Goal: Transaction & Acquisition: Purchase product/service

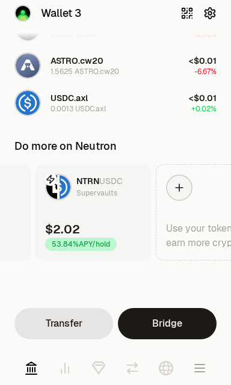
scroll to position [0, 154]
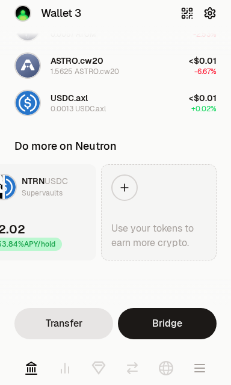
click at [139, 195] on link "Use your tokens to earn more crypto." at bounding box center [158, 212] width 115 height 96
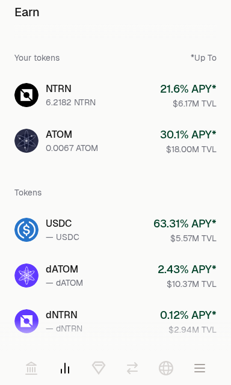
click at [41, 269] on link "dATOM — dATOM 2.43 % APY* $10.37M TVL" at bounding box center [115, 275] width 221 height 43
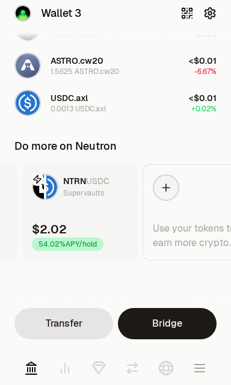
scroll to position [0, 154]
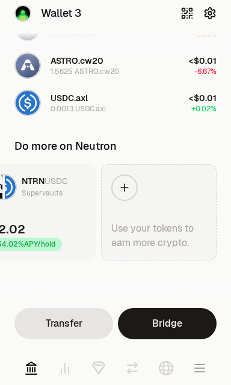
click at [144, 205] on link "Use your tokens to earn more crypto." at bounding box center [158, 212] width 115 height 96
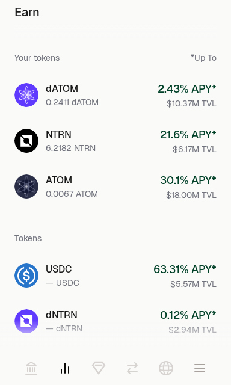
click at [26, 375] on link at bounding box center [31, 368] width 34 height 34
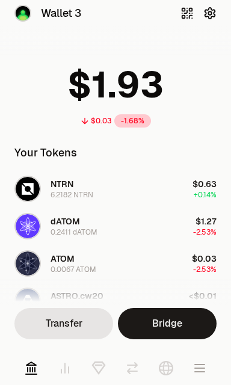
click at [99, 367] on icon at bounding box center [98, 368] width 14 height 14
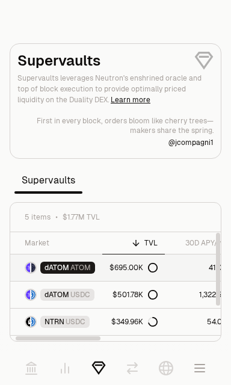
click at [178, 263] on link "41.02%" at bounding box center [202, 267] width 75 height 26
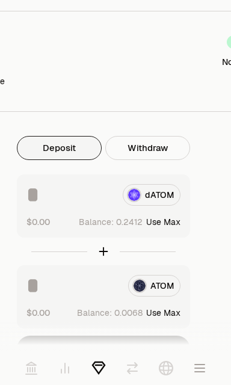
scroll to position [466, 12]
click at [157, 191] on div "dATOM" at bounding box center [103, 195] width 154 height 22
click at [151, 198] on div "dATOM" at bounding box center [103, 195] width 154 height 22
click at [100, 193] on input at bounding box center [69, 195] width 87 height 22
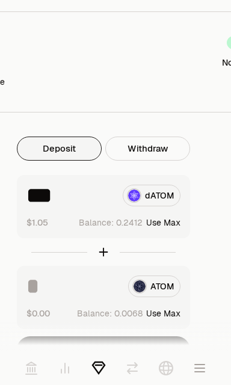
type input "***"
click at [214, 190] on div "Explore dATOM - ATOM Vault dATOM ATOM 1.186 ATOM ($4.43) = 1 dATOM ($5.26) Perf…" at bounding box center [103, 39] width 231 height 1010
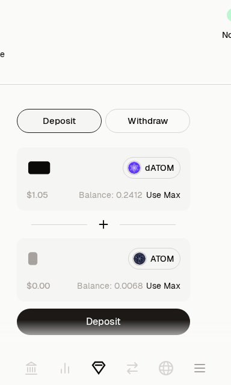
scroll to position [495, 12]
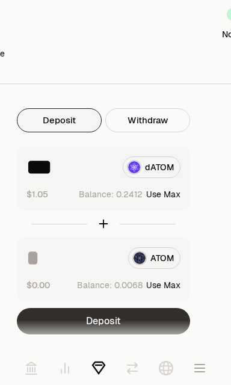
click at [144, 318] on button "Deposit" at bounding box center [103, 321] width 173 height 26
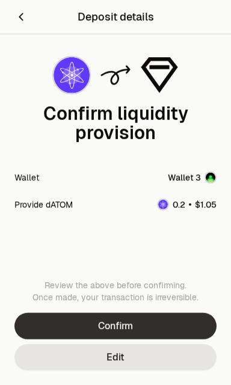
click at [160, 324] on button "Confirm" at bounding box center [115, 325] width 202 height 26
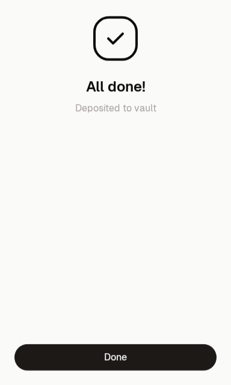
scroll to position [799, 12]
click at [76, 349] on div "Transaction Tokens is being sent All done! Deposited to vault Done" at bounding box center [115, 192] width 231 height 385
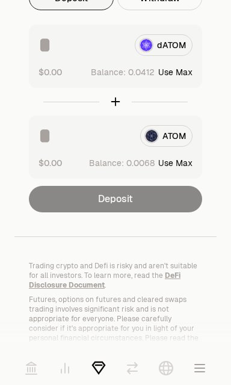
scroll to position [996, 0]
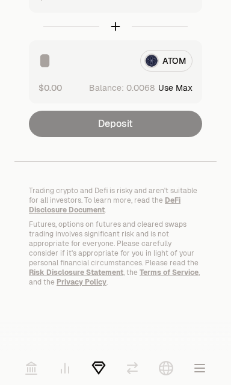
click at [31, 368] on icon at bounding box center [31, 368] width 14 height 14
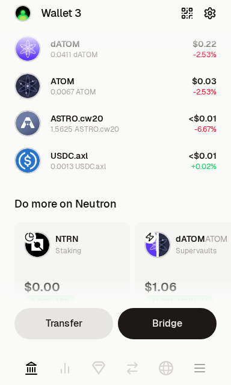
scroll to position [177, 0]
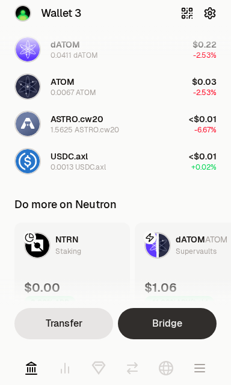
click at [172, 319] on link "Bridge" at bounding box center [167, 323] width 99 height 31
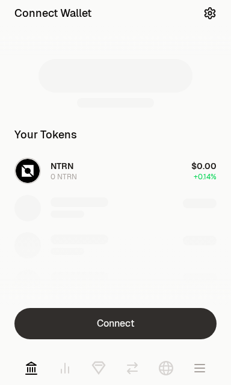
click at [156, 320] on button "Connect" at bounding box center [115, 323] width 202 height 31
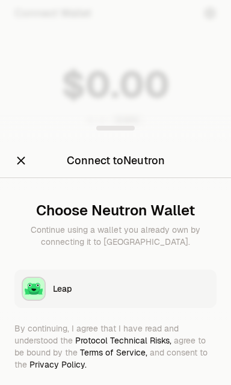
click at [159, 287] on div "Leap" at bounding box center [131, 288] width 156 height 12
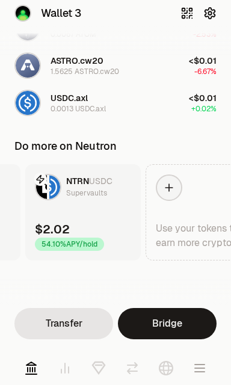
scroll to position [0, 274]
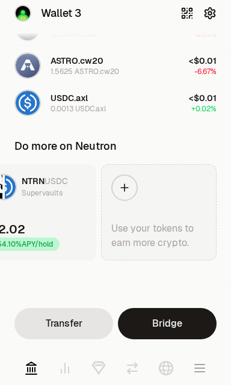
click at [127, 177] on div at bounding box center [124, 187] width 26 height 26
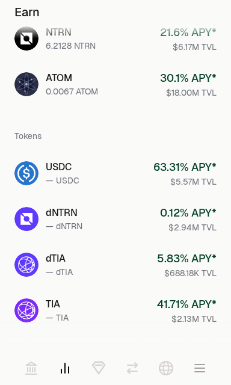
scroll to position [103, 0]
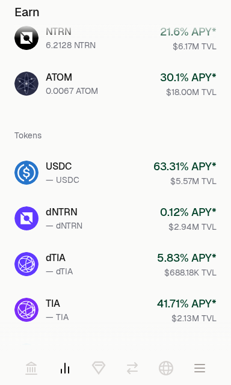
click at [152, 216] on link "dNTRN — dNTRN 0.12 % APY* $2.94M TVL" at bounding box center [115, 218] width 221 height 43
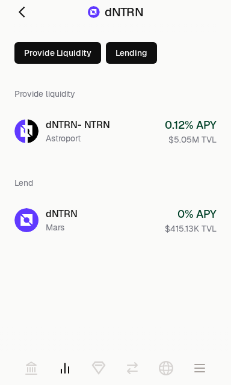
click at [130, 130] on link "dNTRN - NTRN Astroport 0.12 % APY $5.05M TVL" at bounding box center [115, 130] width 221 height 43
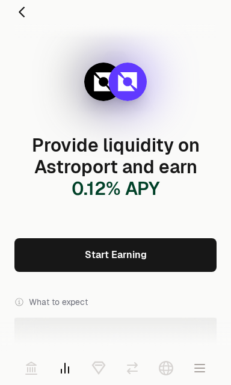
click at [165, 249] on link "Start Earning" at bounding box center [115, 255] width 202 height 34
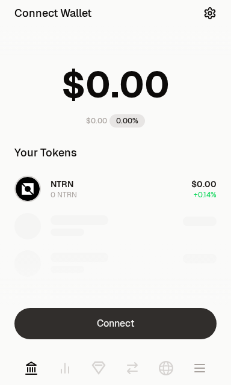
click at [146, 323] on button "Connect" at bounding box center [115, 323] width 202 height 31
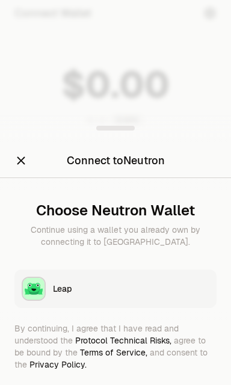
click at [138, 290] on div "Leap" at bounding box center [131, 288] width 156 height 12
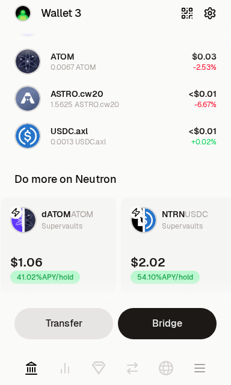
scroll to position [235, 0]
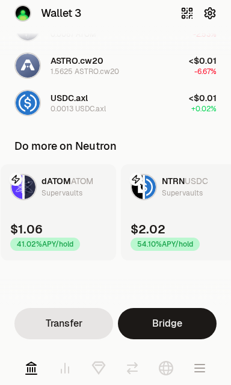
click at [97, 365] on icon at bounding box center [99, 365] width 6 height 0
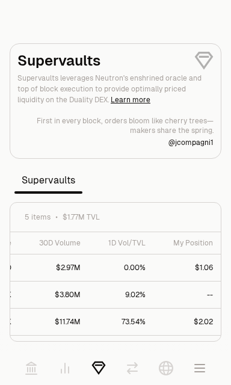
scroll to position [47, 284]
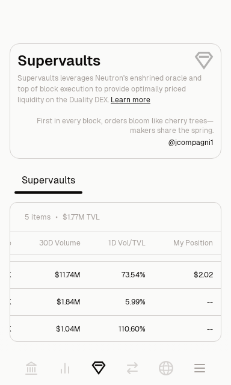
click at [165, 370] on icon at bounding box center [166, 368] width 14 height 14
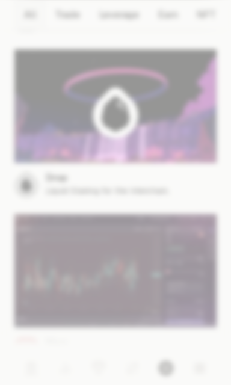
scroll to position [395, 0]
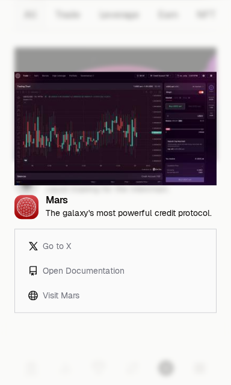
click at [173, 46] on div at bounding box center [115, 192] width 231 height 385
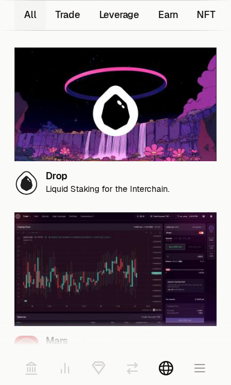
click at [159, 123] on img at bounding box center [115, 104] width 202 height 114
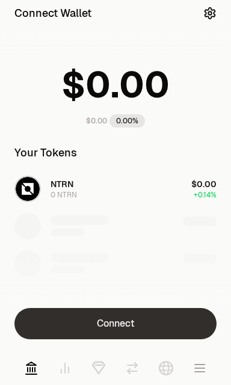
click at [131, 327] on button "Connect" at bounding box center [115, 323] width 202 height 31
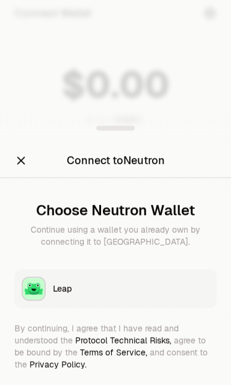
click at [145, 281] on button "Leap" at bounding box center [115, 288] width 202 height 38
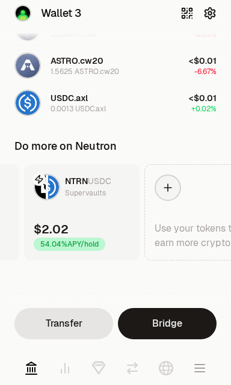
scroll to position [0, 274]
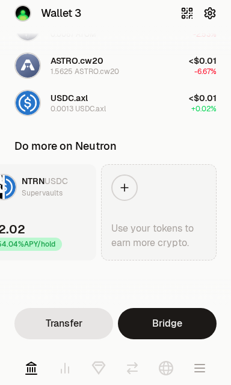
click at [136, 183] on div at bounding box center [124, 187] width 26 height 26
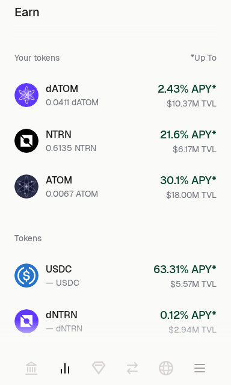
click at [29, 364] on icon at bounding box center [31, 368] width 11 height 12
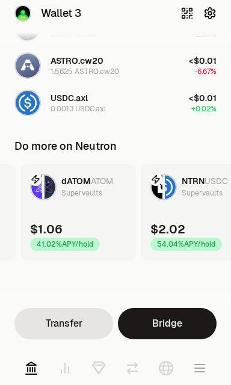
scroll to position [0, 114]
click at [97, 369] on icon at bounding box center [98, 368] width 14 height 14
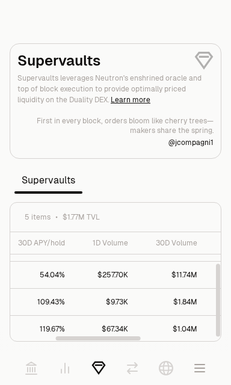
scroll to position [47, 284]
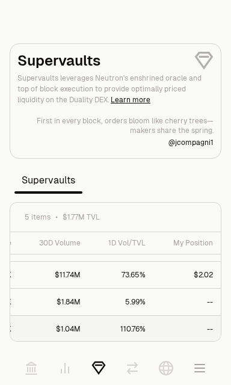
click at [202, 328] on link "--" at bounding box center [190, 328] width 75 height 26
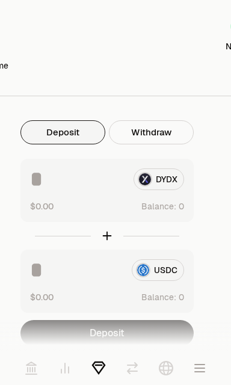
scroll to position [481, 8]
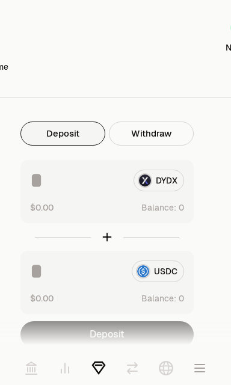
click at [74, 133] on button "Deposit" at bounding box center [62, 133] width 85 height 24
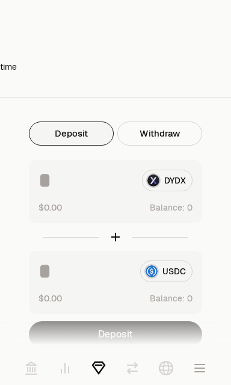
scroll to position [481, 0]
click at [79, 132] on button "Deposit" at bounding box center [71, 133] width 85 height 24
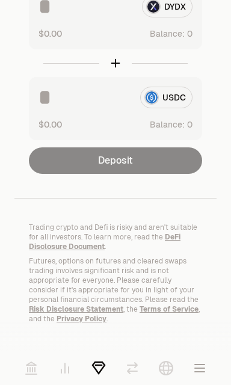
click at [100, 153] on div "Deposit" at bounding box center [115, 160] width 173 height 26
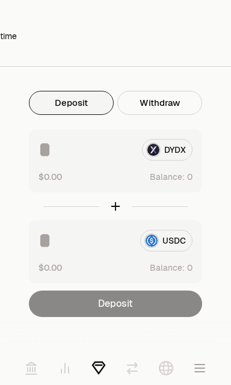
scroll to position [498, 0]
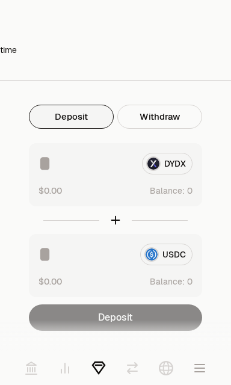
click at [37, 368] on icon at bounding box center [31, 368] width 14 height 14
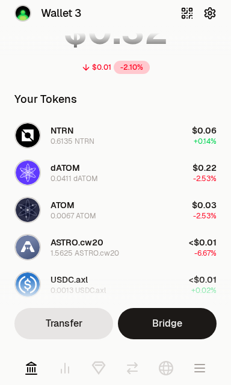
scroll to position [55, 0]
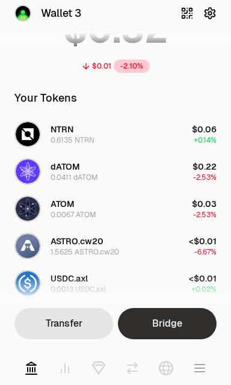
click at [162, 325] on link "Bridge" at bounding box center [167, 323] width 99 height 31
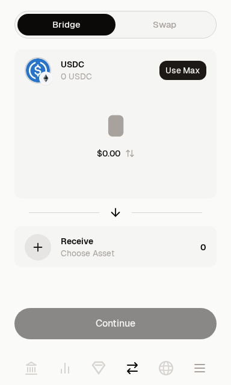
click at [164, 32] on link "Swap" at bounding box center [164, 25] width 98 height 22
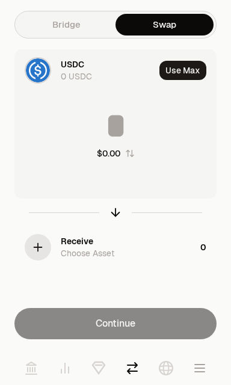
click at [49, 251] on div "button" at bounding box center [38, 247] width 26 height 26
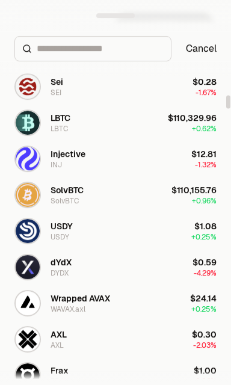
scroll to position [822, 0]
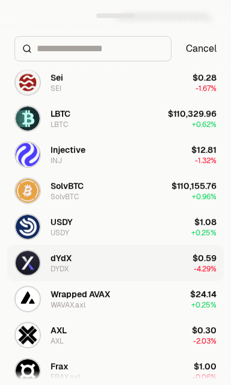
click at [59, 270] on div "DYDX" at bounding box center [59, 269] width 18 height 10
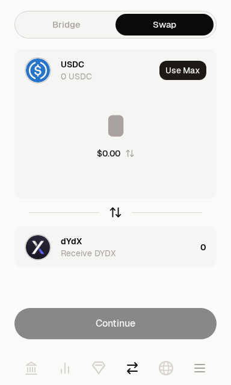
click at [118, 212] on icon "button" at bounding box center [115, 212] width 13 height 13
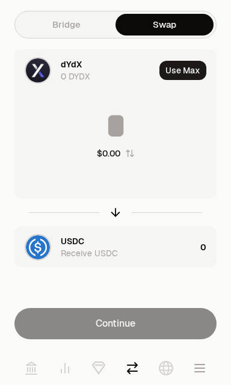
click at [34, 371] on icon at bounding box center [31, 368] width 14 height 14
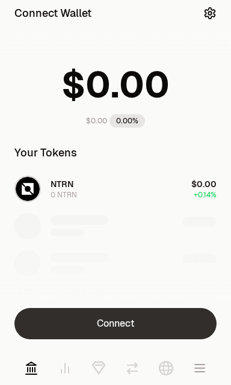
click at [159, 319] on button "Connect" at bounding box center [115, 323] width 202 height 31
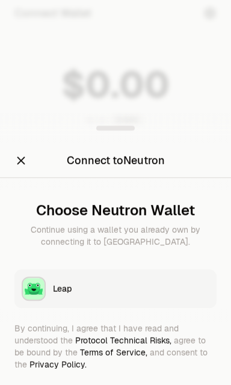
click at [125, 287] on div "Leap" at bounding box center [131, 288] width 156 height 12
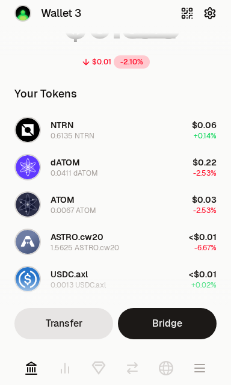
scroll to position [62, 0]
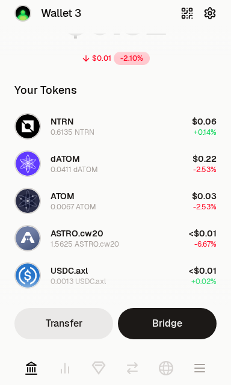
click at [71, 319] on button "Transfer" at bounding box center [63, 323] width 99 height 31
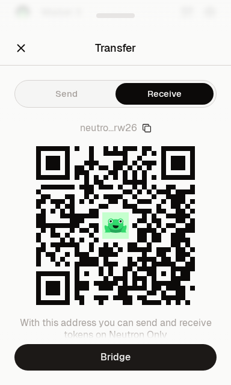
scroll to position [11, 0]
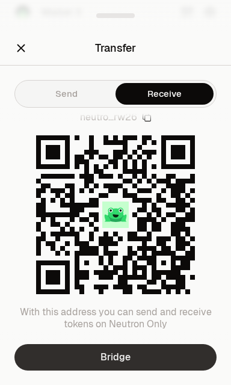
click at [142, 355] on link "Bridge" at bounding box center [115, 357] width 202 height 26
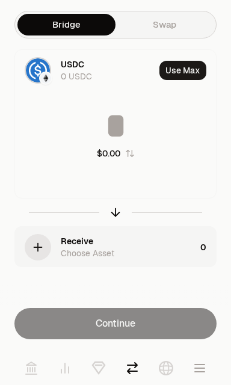
click at [129, 151] on icon "button" at bounding box center [130, 153] width 10 height 10
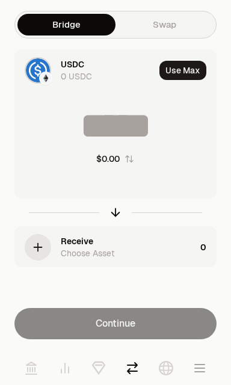
click at [50, 75] on div at bounding box center [45, 78] width 13 height 13
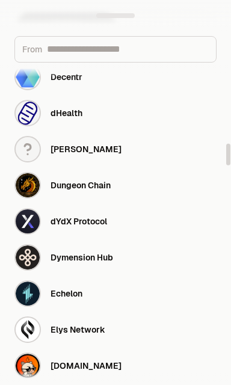
scroll to position [1209, 0]
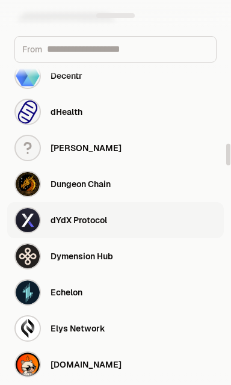
click at [51, 222] on div "dYdX Protocol" at bounding box center [78, 220] width 56 height 12
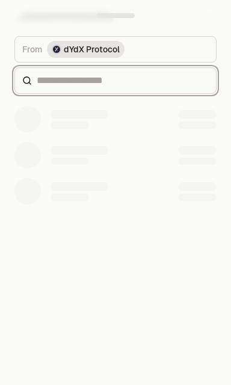
click at [64, 77] on input at bounding box center [123, 80] width 172 height 14
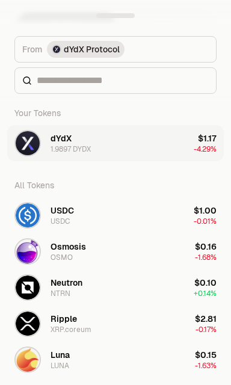
click at [62, 145] on div "1.9897 DYDX" at bounding box center [70, 149] width 40 height 10
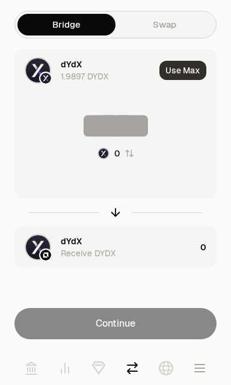
click at [177, 65] on button "Use Max" at bounding box center [182, 70] width 47 height 19
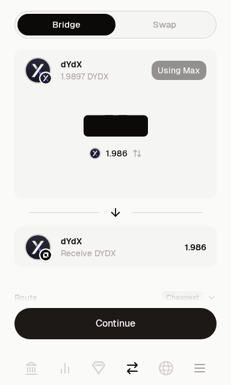
click at [94, 75] on div "1.9897 DYDX" at bounding box center [84, 76] width 47 height 12
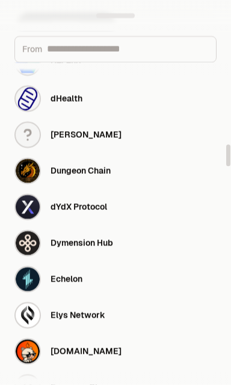
scroll to position [1224, 0]
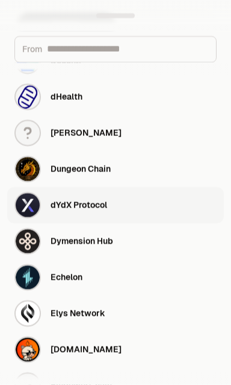
click at [110, 202] on button "dYdX Protocol" at bounding box center [115, 205] width 216 height 36
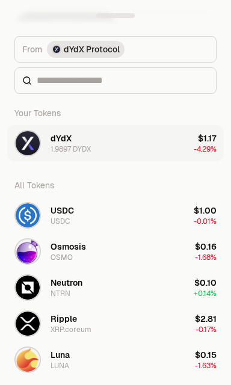
click at [61, 147] on div "1.9897 DYDX" at bounding box center [70, 149] width 40 height 10
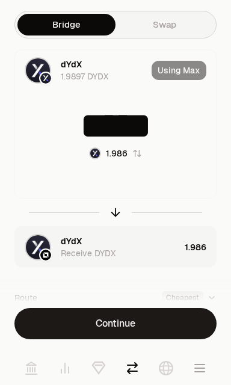
click at [163, 132] on input "*****" at bounding box center [115, 126] width 201 height 36
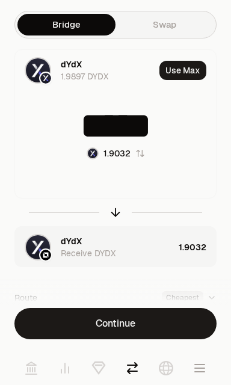
type input "*****"
click at [38, 171] on div "***** 1.9032" at bounding box center [115, 133] width 201 height 81
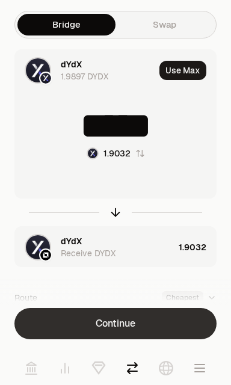
click at [134, 320] on button "Continue" at bounding box center [115, 323] width 202 height 31
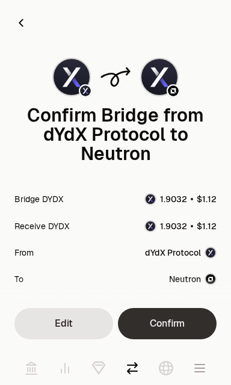
click at [174, 318] on button "Confirm" at bounding box center [167, 323] width 99 height 31
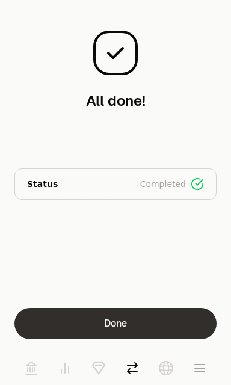
click at [140, 326] on button "Done" at bounding box center [115, 323] width 202 height 31
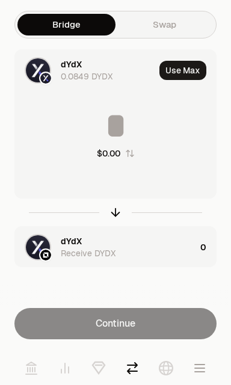
click at [30, 366] on icon at bounding box center [31, 368] width 14 height 14
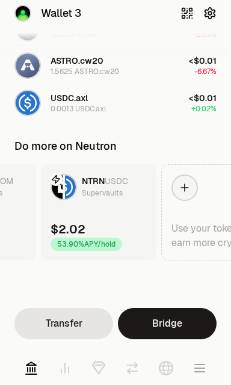
scroll to position [0, 216]
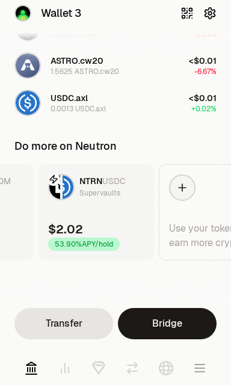
click at [99, 371] on icon at bounding box center [99, 367] width 12 height 11
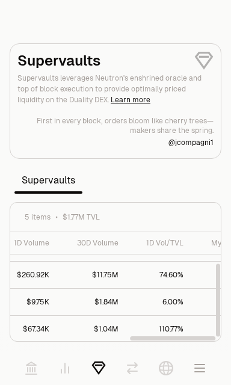
scroll to position [47, 282]
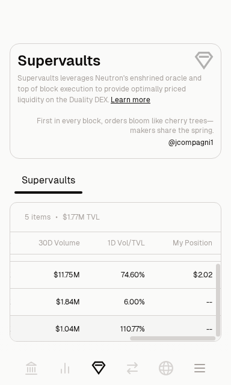
click at [118, 332] on link "110.77%" at bounding box center [119, 328] width 65 height 26
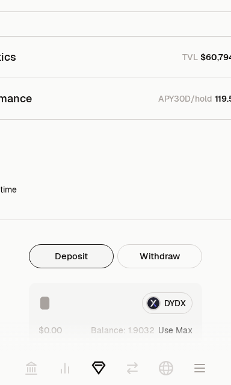
scroll to position [378, 0]
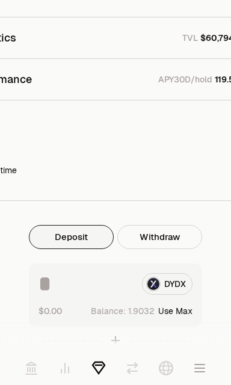
click at [78, 242] on button "Deposit" at bounding box center [71, 237] width 85 height 24
click at [178, 287] on div "DYDX" at bounding box center [115, 284] width 154 height 22
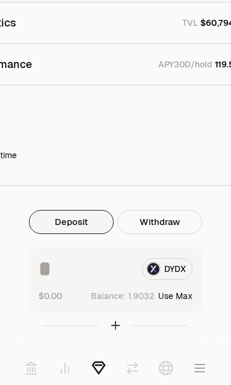
scroll to position [397, 0]
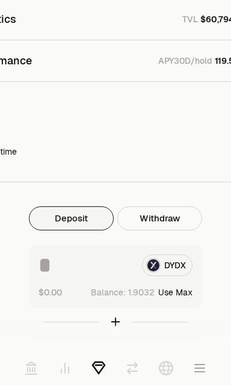
click at [179, 291] on button "Use Max" at bounding box center [175, 292] width 34 height 12
type input "**********"
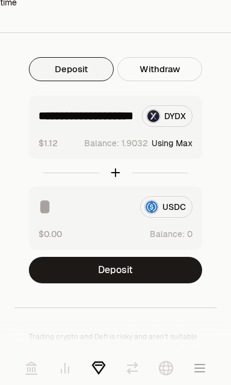
scroll to position [541, 0]
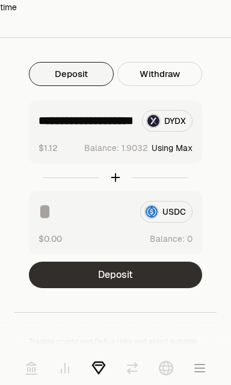
click at [113, 273] on button "Deposit" at bounding box center [115, 274] width 173 height 26
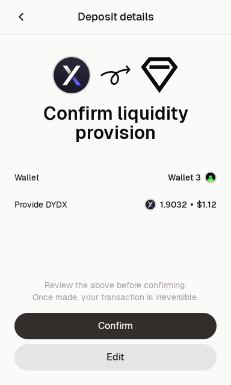
click at [164, 320] on button "Confirm" at bounding box center [115, 325] width 202 height 26
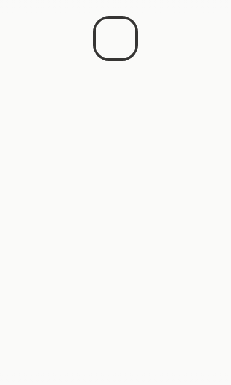
scroll to position [845, 0]
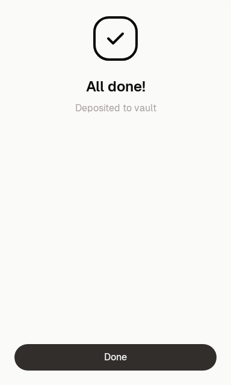
click at [118, 357] on button "Done" at bounding box center [115, 357] width 202 height 26
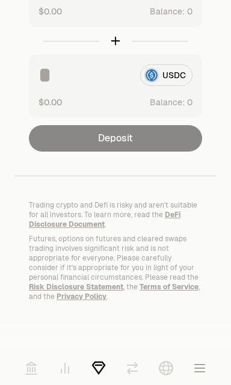
scroll to position [996, 0]
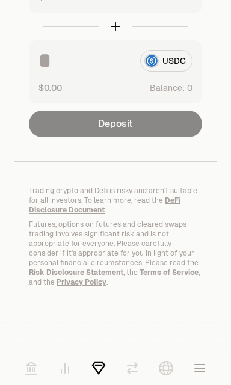
click at [26, 365] on icon at bounding box center [31, 368] width 11 height 12
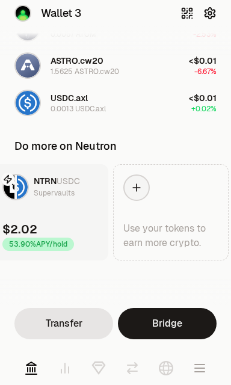
scroll to position [0, 394]
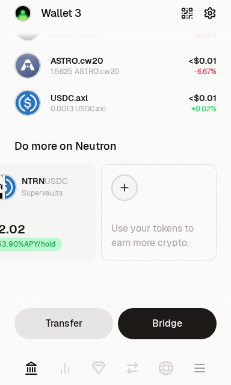
click at [63, 218] on link "NTRN USDC Supervaults $2.02 53.90% APY/hold" at bounding box center [38, 212] width 115 height 96
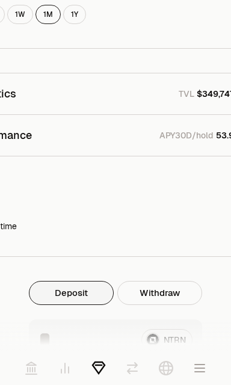
scroll to position [626, 0]
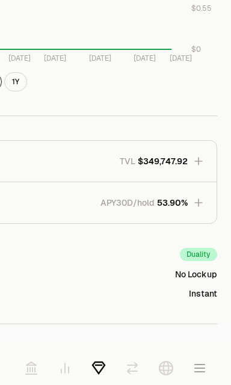
click at [198, 199] on icon "button" at bounding box center [198, 203] width 12 height 12
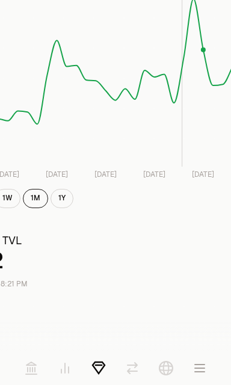
scroll to position [0, 0]
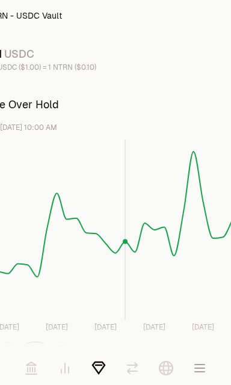
click at [169, 371] on icon at bounding box center [166, 368] width 14 height 14
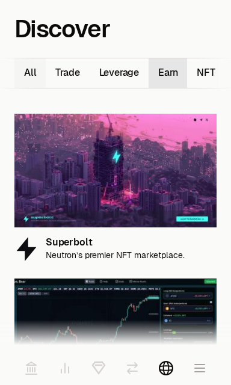
click at [168, 67] on button "Earn 11" at bounding box center [167, 72] width 38 height 29
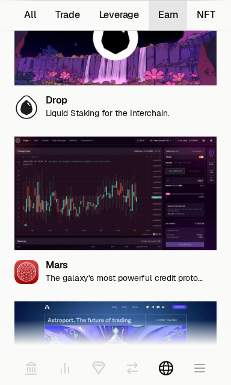
scroll to position [145, 0]
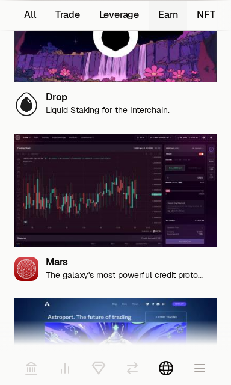
click at [27, 370] on icon at bounding box center [31, 368] width 11 height 12
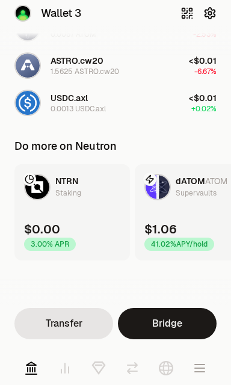
click at [99, 365] on icon at bounding box center [99, 365] width 6 height 0
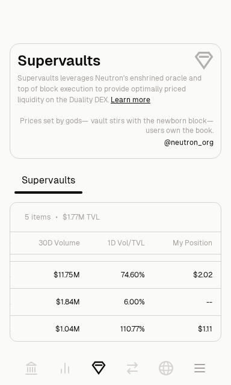
click at [28, 184] on span "Supervaults" at bounding box center [48, 180] width 68 height 24
click at [204, 373] on icon "button" at bounding box center [199, 368] width 14 height 14
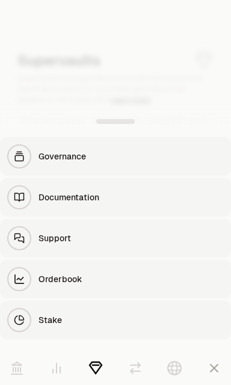
click at [171, 312] on link "Stake" at bounding box center [115, 319] width 231 height 38
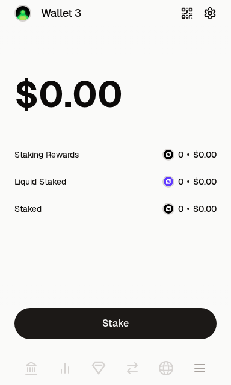
click at [35, 368] on icon at bounding box center [31, 368] width 11 height 12
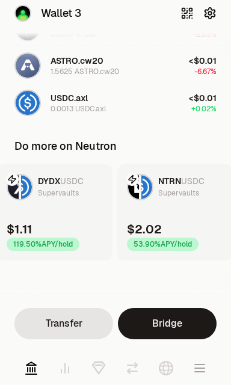
scroll to position [0, 260]
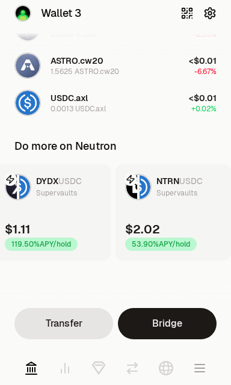
click at [144, 245] on div "53.90% APY/hold" at bounding box center [161, 243] width 72 height 13
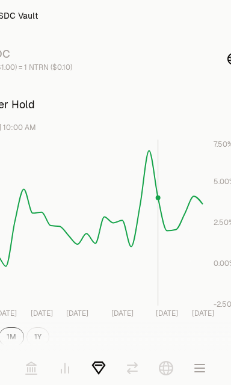
scroll to position [0, 59]
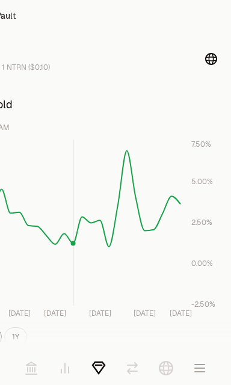
click at [26, 367] on icon at bounding box center [31, 368] width 14 height 14
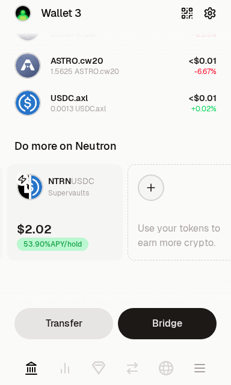
scroll to position [0, 394]
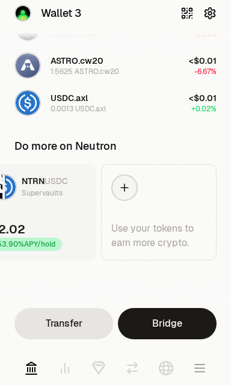
click at [203, 373] on icon "button" at bounding box center [199, 368] width 14 height 14
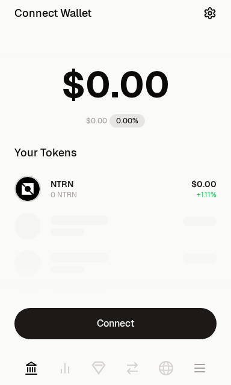
click at [129, 318] on button "Connect" at bounding box center [115, 323] width 202 height 31
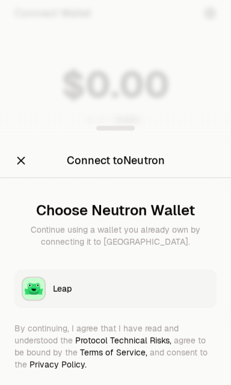
click at [60, 291] on div "Leap" at bounding box center [131, 288] width 156 height 12
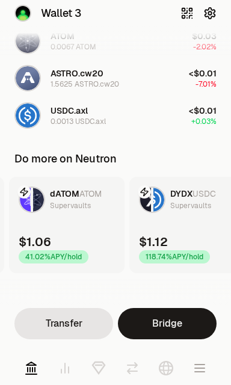
scroll to position [0, 129]
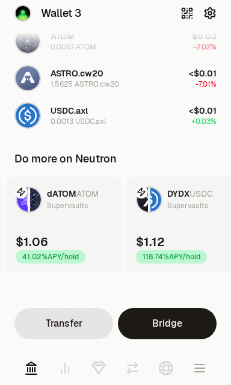
click at [66, 227] on link "dATOM ATOM Supervaults $1.06 41.02% APY/hold" at bounding box center [63, 225] width 115 height 96
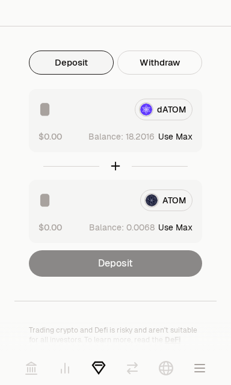
scroll to position [857, 0]
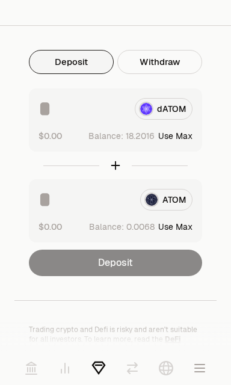
click at [183, 132] on button "Use Max" at bounding box center [175, 136] width 34 height 12
type input "********"
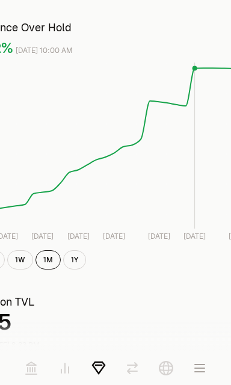
scroll to position [78, 0]
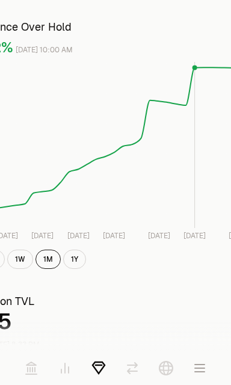
click at [33, 368] on icon at bounding box center [31, 368] width 14 height 14
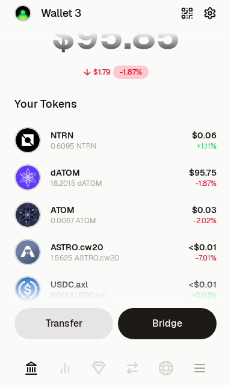
scroll to position [52, 0]
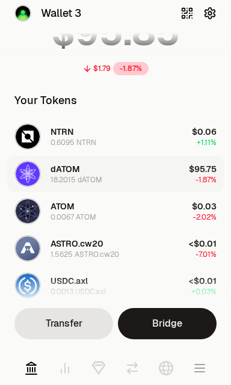
click at [179, 166] on button "dATOM 18.2015 dATOM $95.75 -1.87%" at bounding box center [115, 174] width 216 height 36
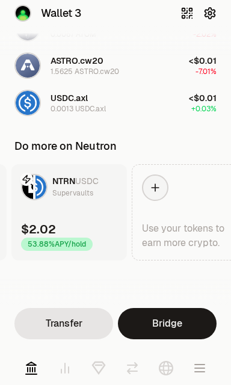
scroll to position [0, 394]
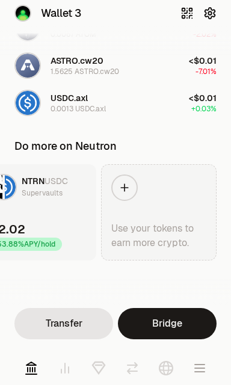
click at [162, 209] on link "Use your tokens to earn more crypto." at bounding box center [158, 212] width 115 height 96
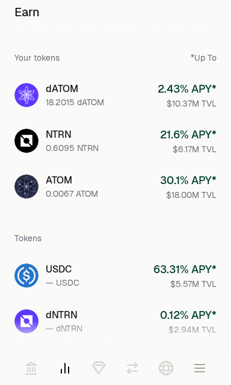
click at [128, 189] on link "ATOM 0.0067 ATOM 30.1 % APY* $18.00M TVL" at bounding box center [115, 186] width 221 height 43
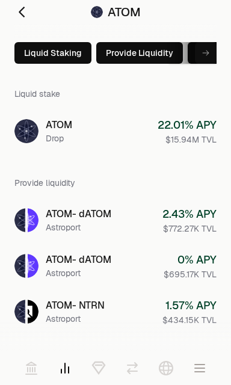
click at [31, 369] on icon at bounding box center [31, 368] width 14 height 14
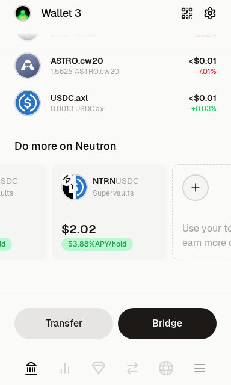
scroll to position [0, 394]
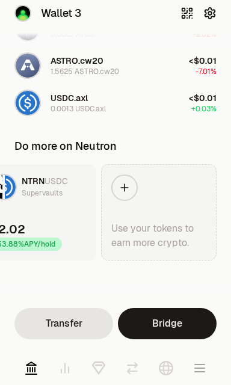
click at [153, 232] on div "Use your tokens to earn more crypto." at bounding box center [158, 235] width 95 height 29
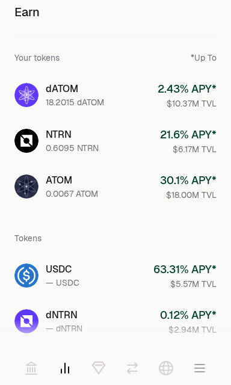
click at [139, 187] on link "ATOM 0.0067 ATOM 30.1 % APY* $18.00M TVL" at bounding box center [115, 186] width 221 height 43
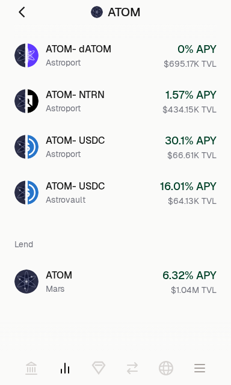
click at [27, 369] on icon at bounding box center [31, 368] width 11 height 12
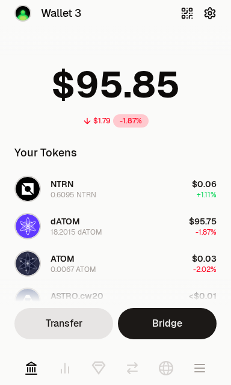
click at [100, 367] on icon at bounding box center [98, 368] width 14 height 14
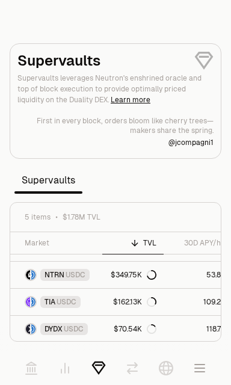
click at [166, 367] on icon at bounding box center [166, 368] width 14 height 14
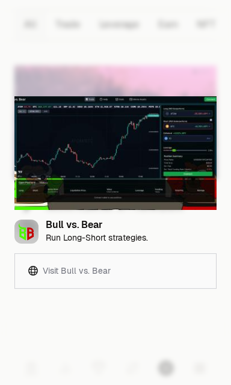
click at [51, 102] on img at bounding box center [115, 153] width 202 height 114
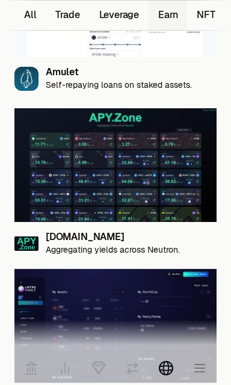
scroll to position [660, 0]
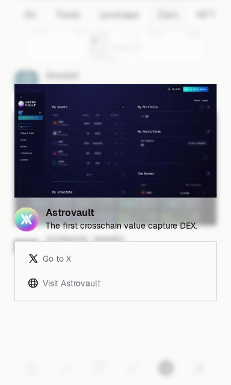
click at [196, 59] on div at bounding box center [115, 192] width 231 height 385
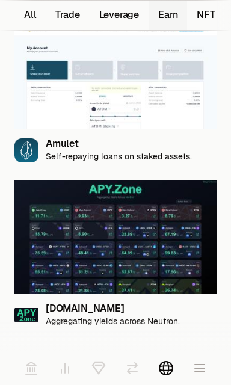
scroll to position [592, 0]
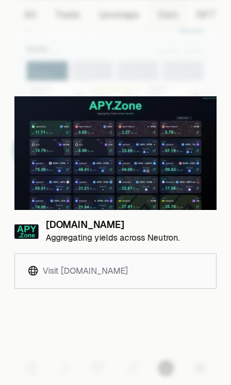
click at [171, 265] on link "Visit [DOMAIN_NAME]" at bounding box center [115, 270] width 191 height 25
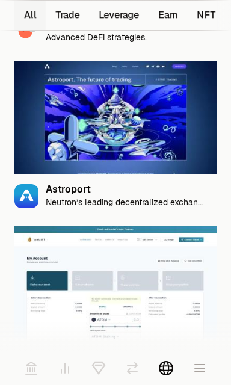
scroll to position [876, 0]
click at [88, 130] on img at bounding box center [115, 118] width 202 height 114
